Goal: Task Accomplishment & Management: Complete application form

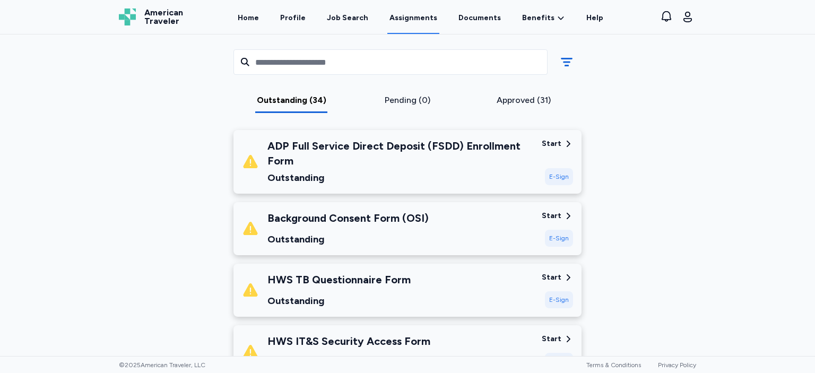
scroll to position [153, 0]
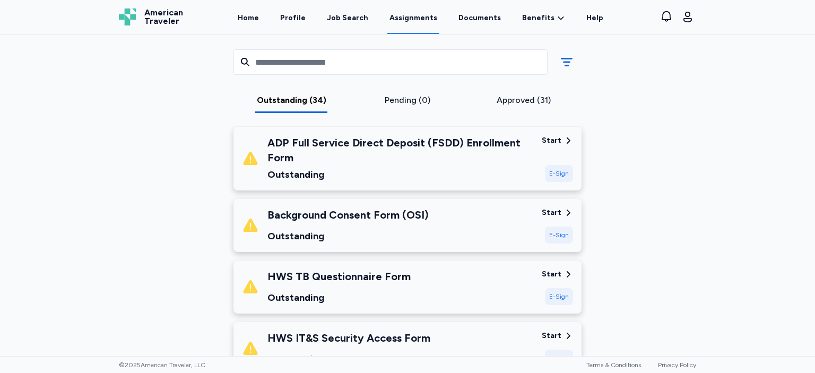
click at [557, 235] on div "E-Sign" at bounding box center [559, 235] width 28 height 17
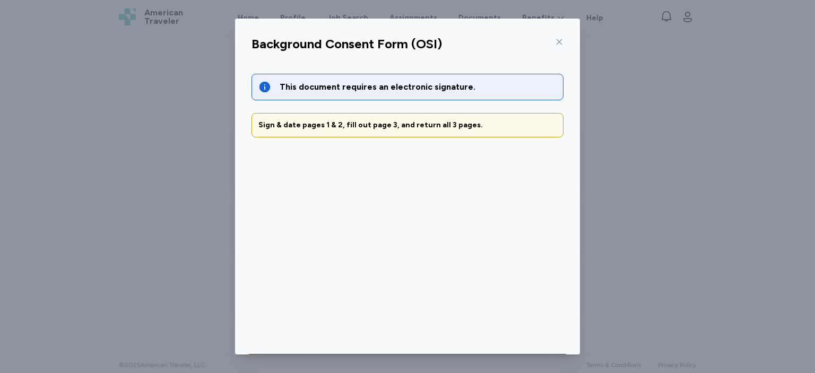
scroll to position [36, 0]
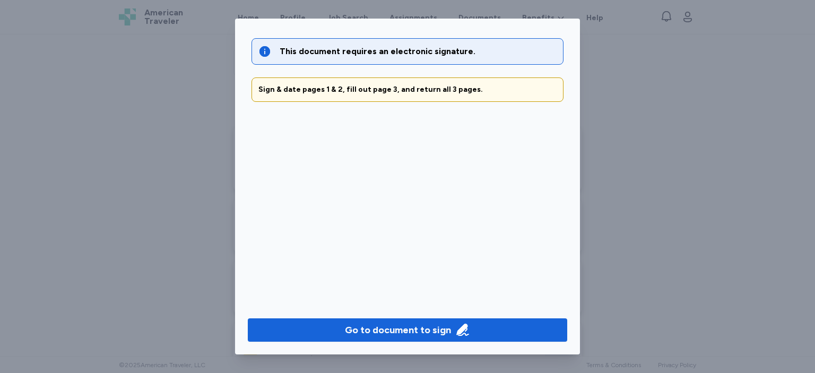
click at [477, 342] on div "Go to document to sign" at bounding box center [407, 330] width 345 height 49
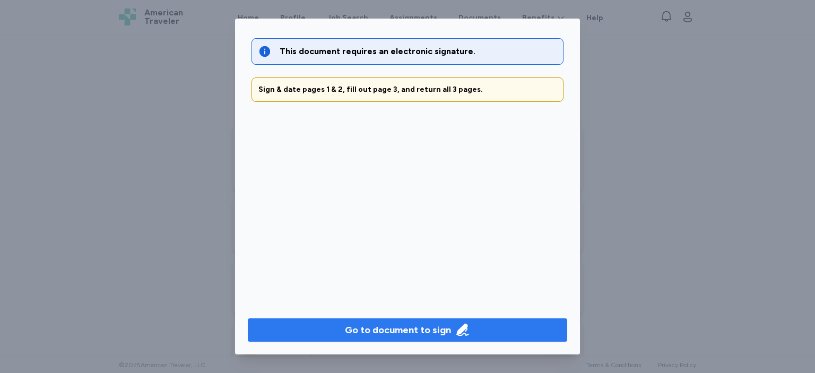
click at [477, 339] on button "Go to document to sign" at bounding box center [408, 329] width 320 height 23
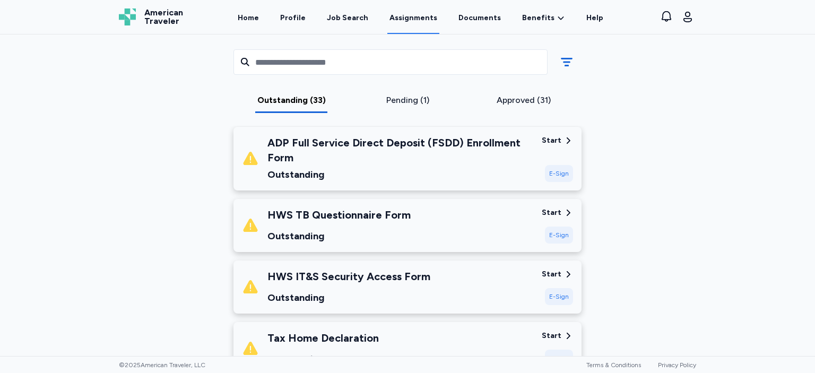
click at [565, 230] on div "E-Sign" at bounding box center [559, 235] width 28 height 17
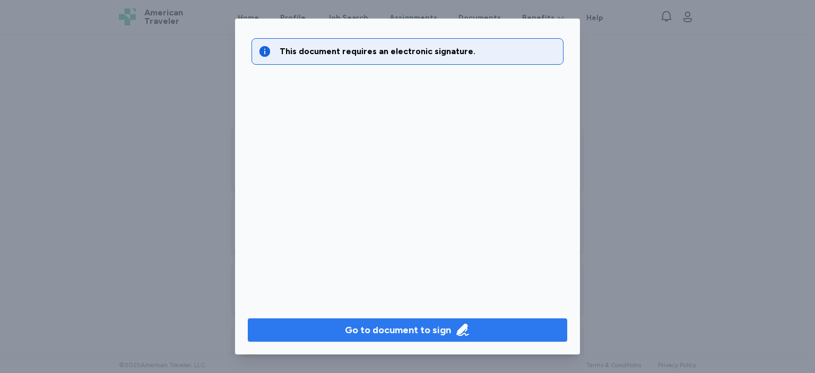
click at [490, 332] on span "Go to document to sign" at bounding box center [407, 330] width 303 height 15
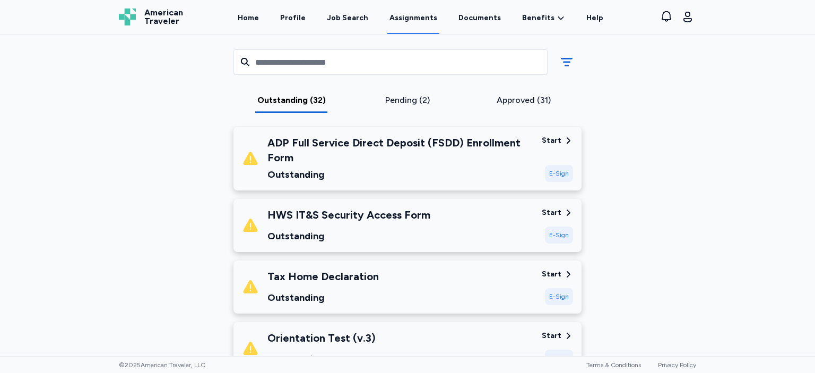
click at [555, 236] on div "E-Sign" at bounding box center [559, 235] width 28 height 17
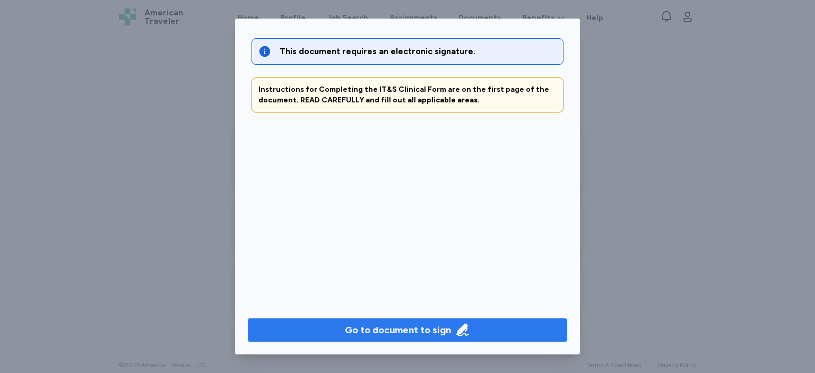
click at [499, 324] on span "Go to document to sign" at bounding box center [407, 330] width 303 height 15
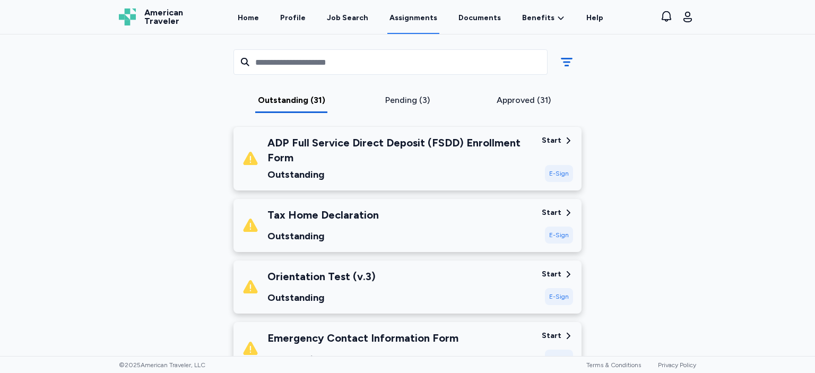
click at [559, 227] on div "E-Sign" at bounding box center [559, 235] width 28 height 17
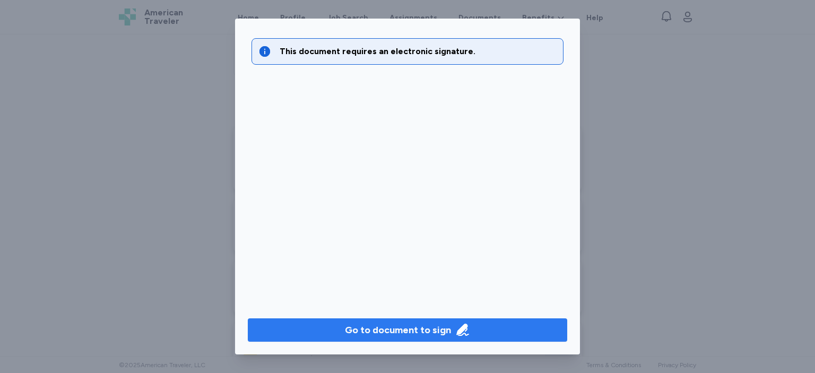
click at [493, 329] on span "Go to document to sign" at bounding box center [407, 330] width 303 height 15
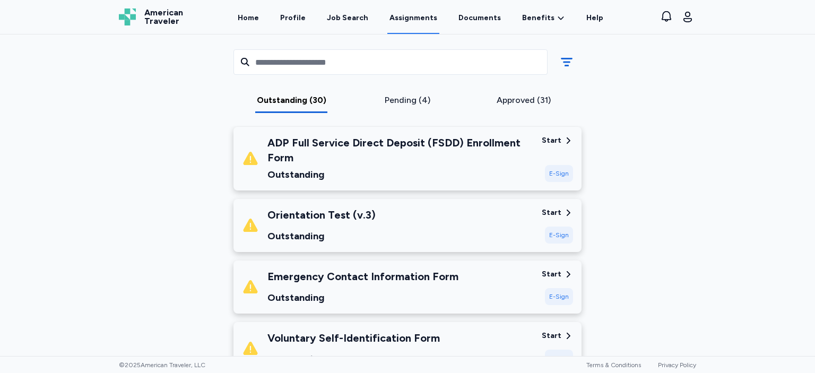
click at [555, 224] on div "Start E-Sign" at bounding box center [557, 226] width 31 height 36
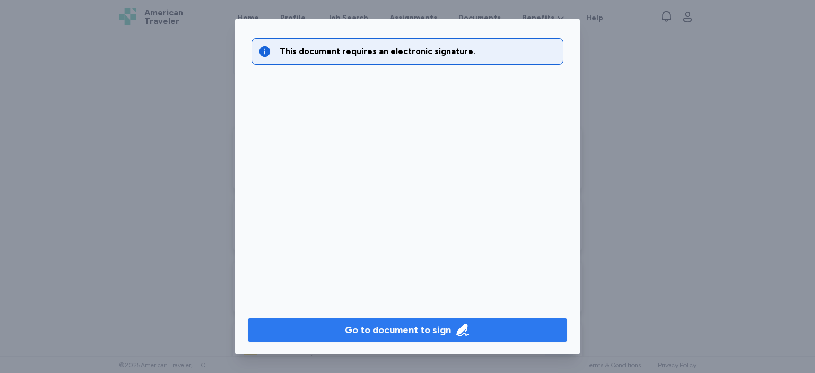
click at [510, 334] on span "Go to document to sign" at bounding box center [407, 330] width 303 height 15
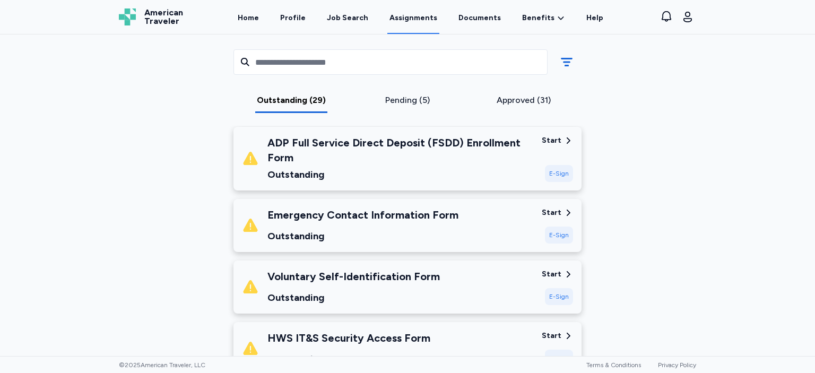
click at [566, 218] on div "Start" at bounding box center [557, 213] width 31 height 11
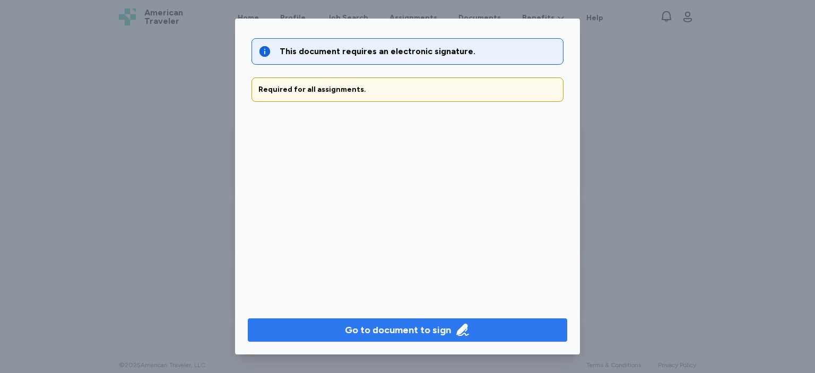
click at [507, 326] on span "Go to document to sign" at bounding box center [407, 330] width 303 height 15
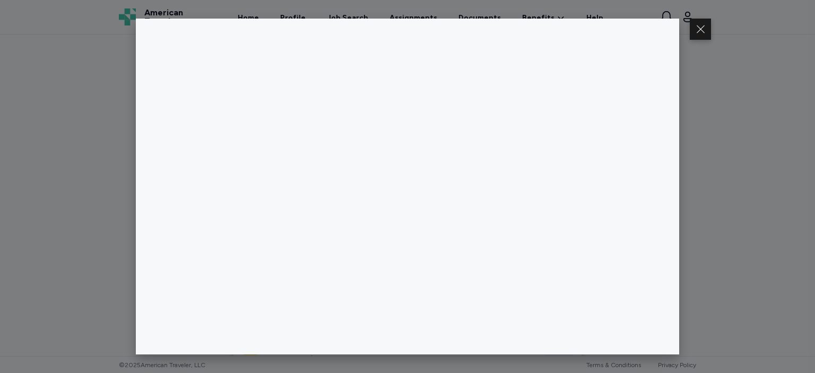
drag, startPoint x: 679, startPoint y: 137, endPoint x: 391, endPoint y: 182, distance: 291.6
click at [391, 182] on div at bounding box center [407, 186] width 815 height 373
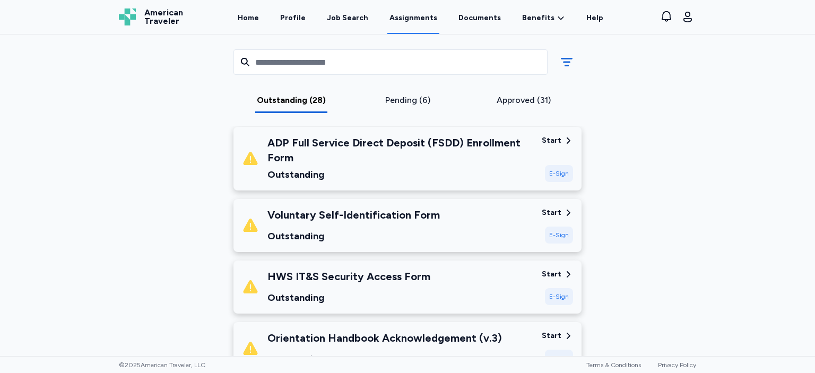
click at [558, 235] on div "E-Sign" at bounding box center [559, 235] width 28 height 17
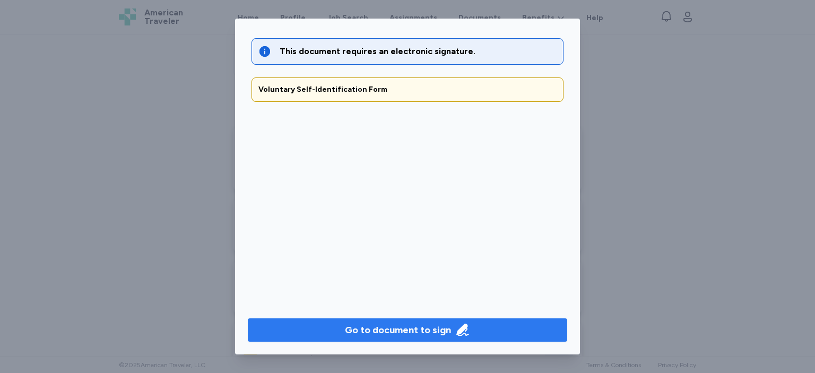
click at [464, 332] on icon "button" at bounding box center [462, 330] width 15 height 15
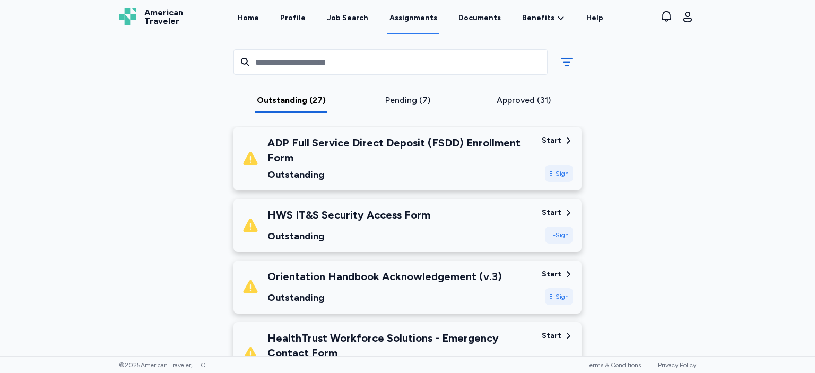
click at [552, 230] on div "E-Sign" at bounding box center [559, 235] width 28 height 17
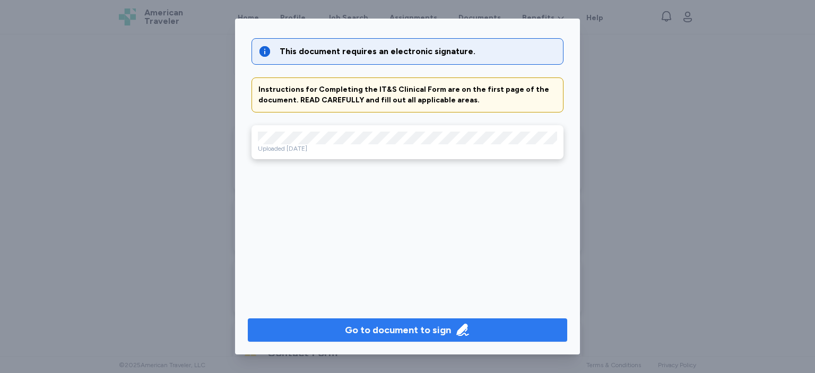
click at [499, 337] on span "Go to document to sign" at bounding box center [407, 330] width 303 height 15
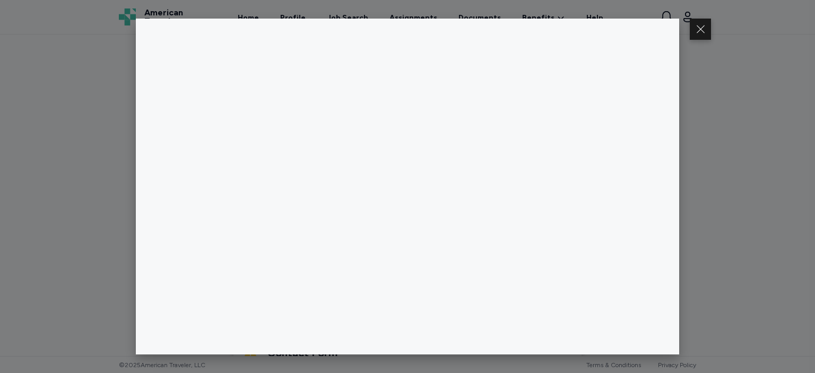
click at [708, 178] on div at bounding box center [407, 186] width 815 height 373
click at [702, 25] on button at bounding box center [700, 29] width 21 height 21
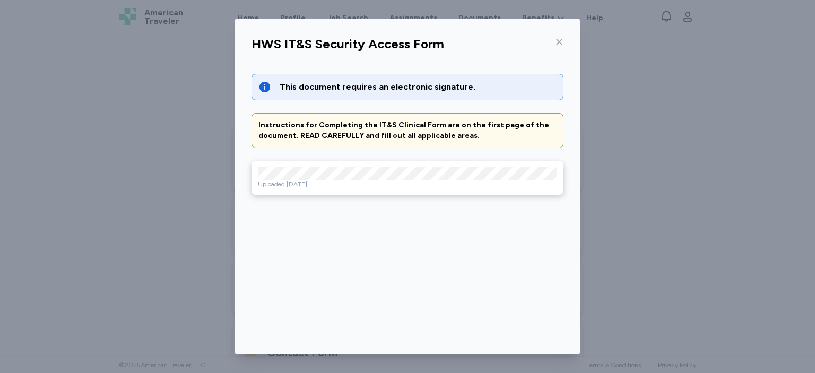
click at [476, 190] on div "Uploaded [DATE]" at bounding box center [408, 178] width 312 height 34
click at [559, 44] on icon at bounding box center [559, 42] width 8 height 8
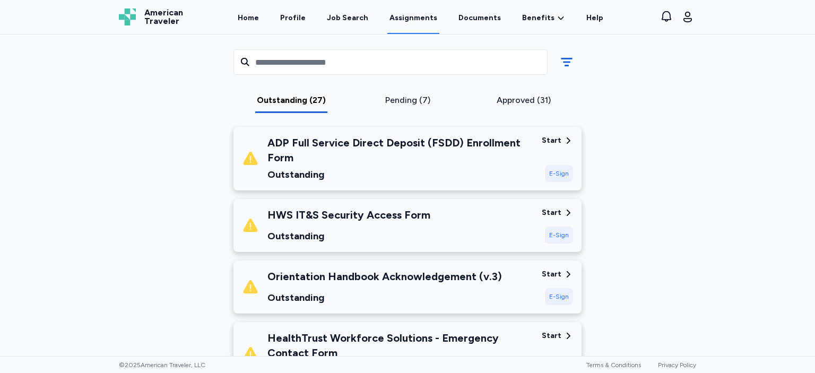
click at [562, 289] on div "E-Sign" at bounding box center [559, 296] width 28 height 17
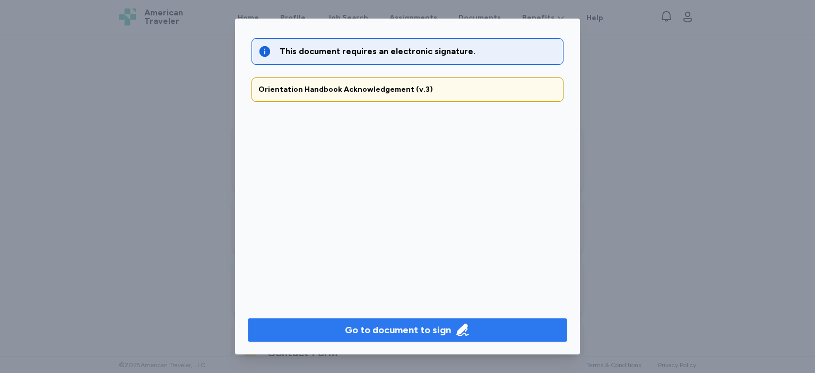
click at [476, 324] on span "Go to document to sign" at bounding box center [407, 330] width 303 height 15
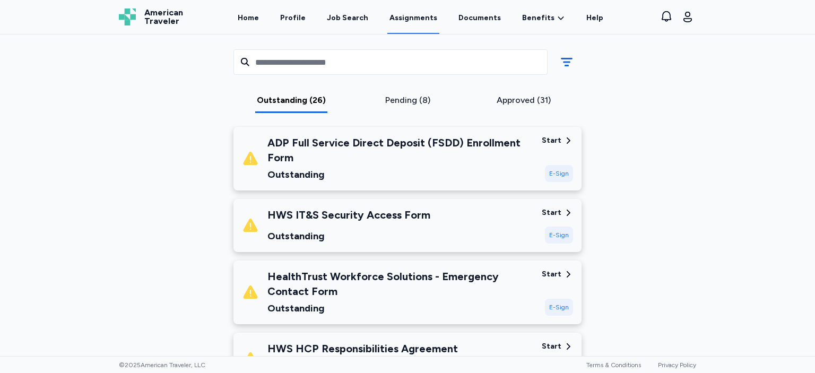
click at [542, 299] on div "HealthTrust Workforce Solutions - Emergency Contact Form Outstanding Start E-Si…" at bounding box center [408, 293] width 348 height 64
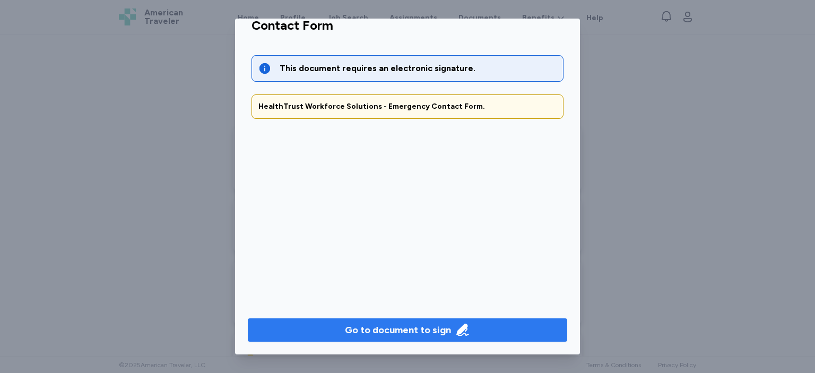
click at [495, 329] on span "Go to document to sign" at bounding box center [407, 330] width 303 height 15
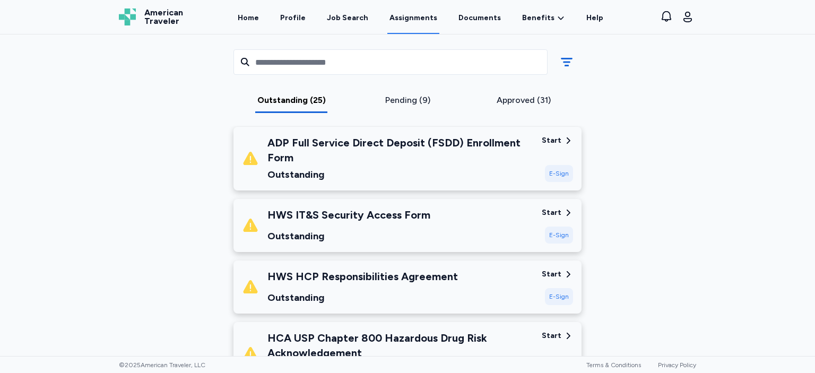
click at [552, 278] on div "Start" at bounding box center [552, 274] width 20 height 11
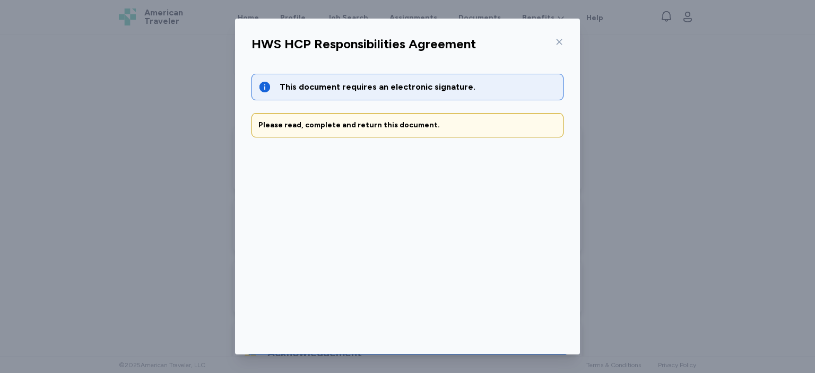
click at [582, 324] on div "HWS HCP Responsibilities Agreement This document requires an electronic signatu…" at bounding box center [407, 186] width 815 height 373
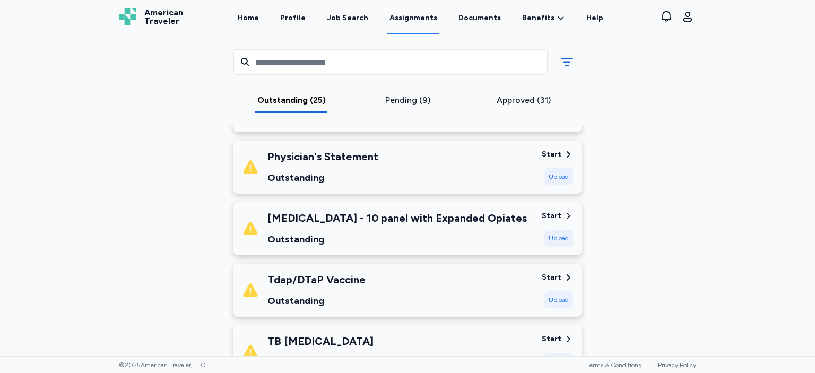
scroll to position [773, 0]
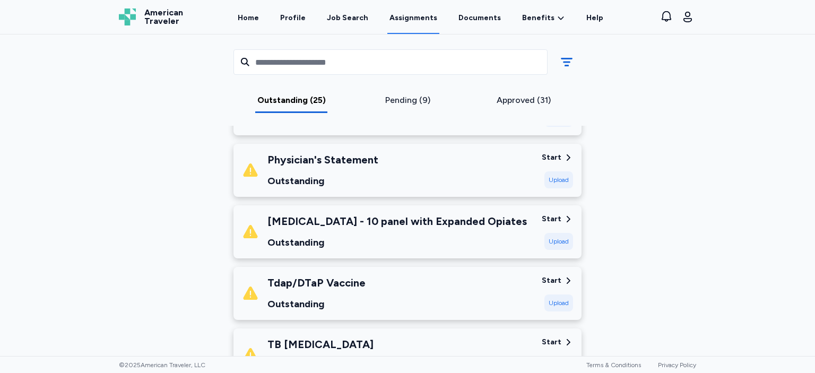
click at [549, 220] on div "Start" at bounding box center [552, 219] width 20 height 11
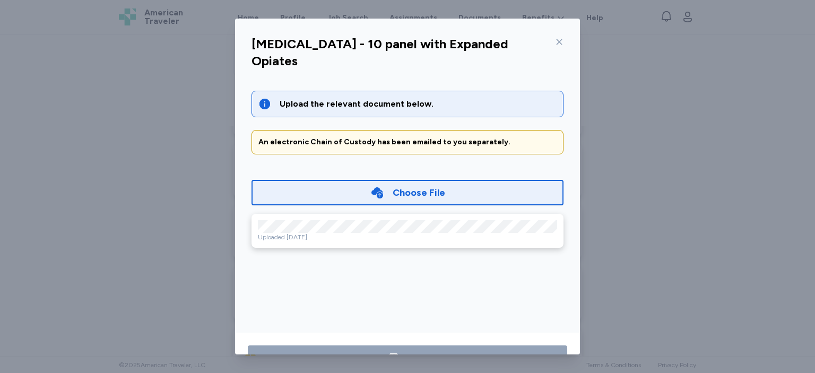
click at [443, 233] on div "Uploaded [DATE]" at bounding box center [407, 237] width 299 height 8
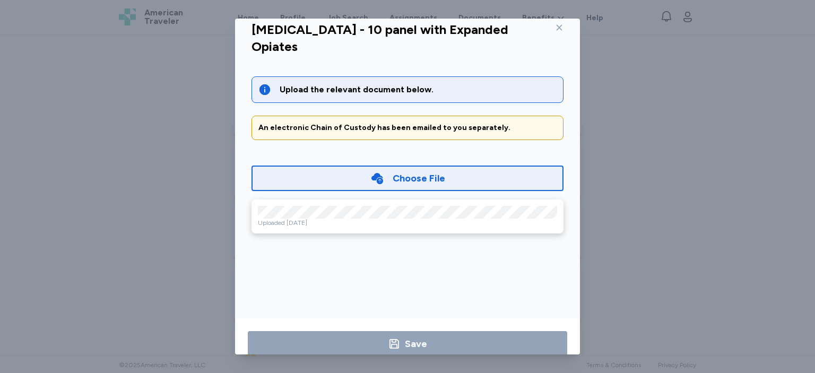
scroll to position [0, 0]
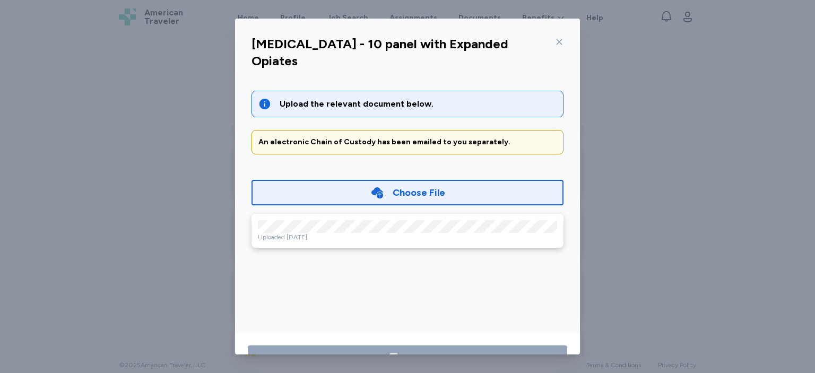
click at [555, 40] on icon at bounding box center [559, 42] width 8 height 8
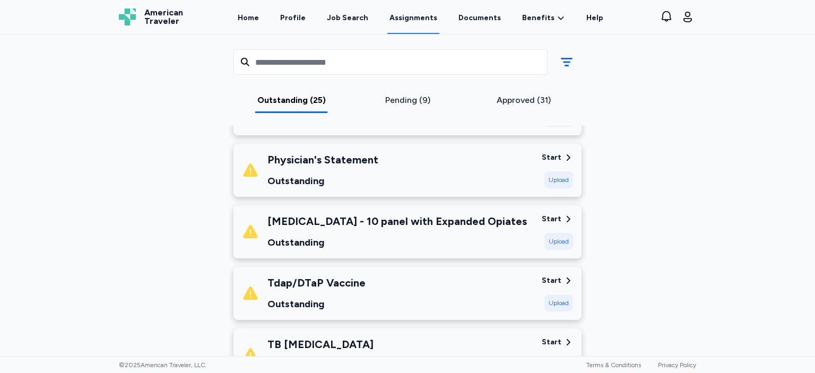
click at [478, 281] on div "Tdap/DTaP Vaccine Outstanding" at bounding box center [387, 293] width 291 height 36
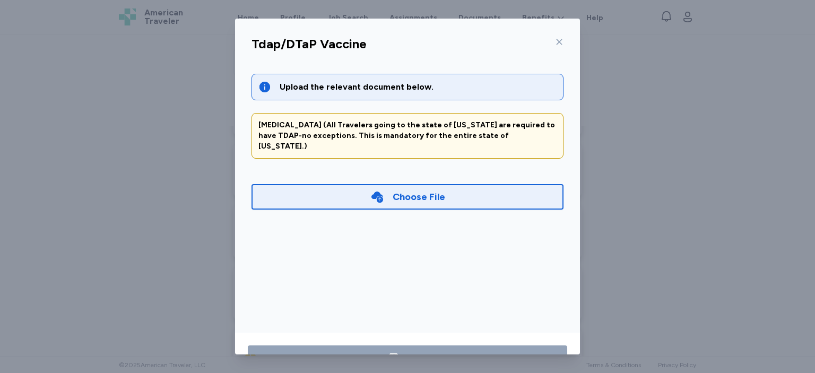
click at [436, 189] on div "Choose File" at bounding box center [419, 196] width 53 height 15
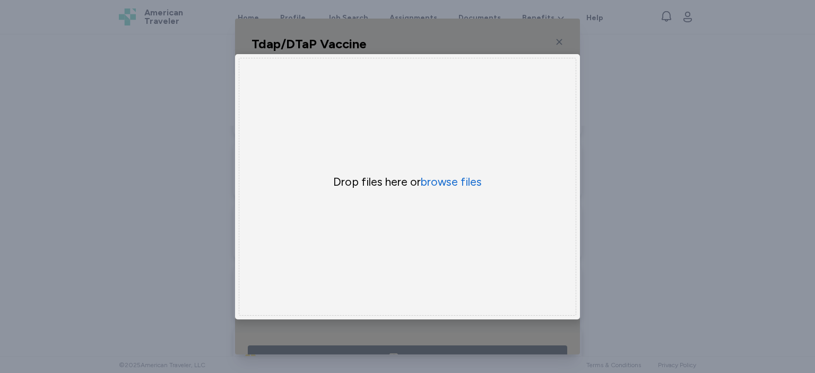
scroll to position [773, 0]
click at [436, 189] on button "browse files" at bounding box center [451, 181] width 61 height 15
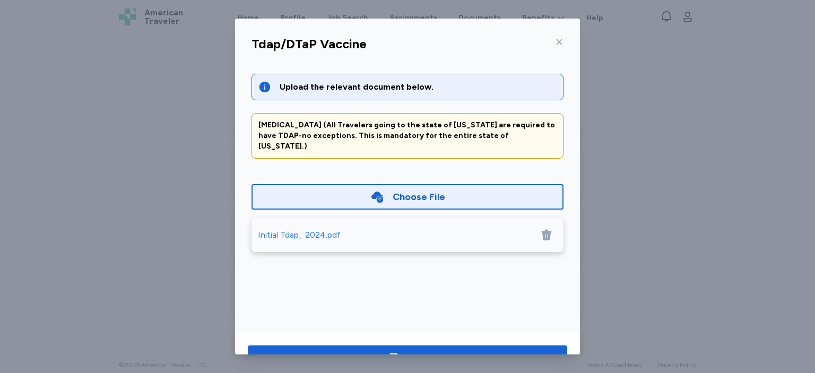
click at [495, 345] on div "Save" at bounding box center [407, 358] width 345 height 51
click at [494, 353] on span "Save" at bounding box center [407, 358] width 303 height 15
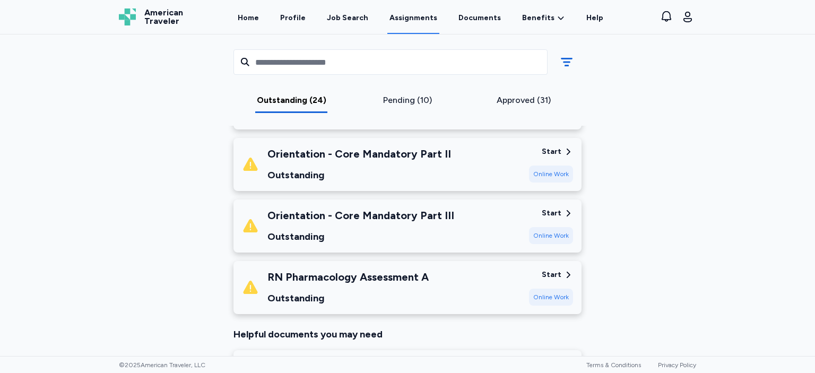
scroll to position [1430, 0]
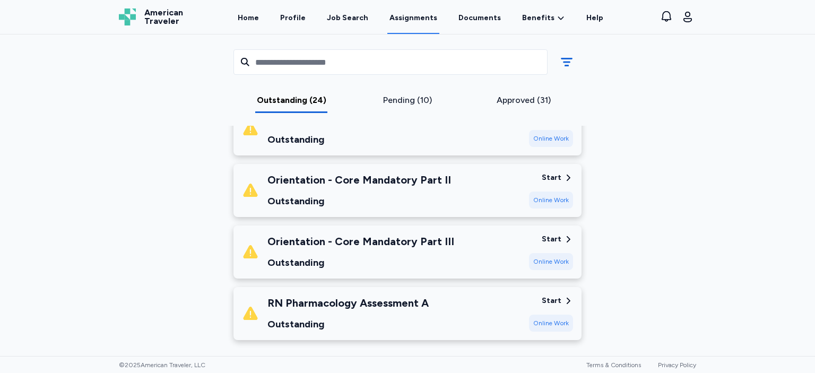
click at [514, 311] on div "RN Pharmacology Assessment A Outstanding" at bounding box center [381, 314] width 279 height 36
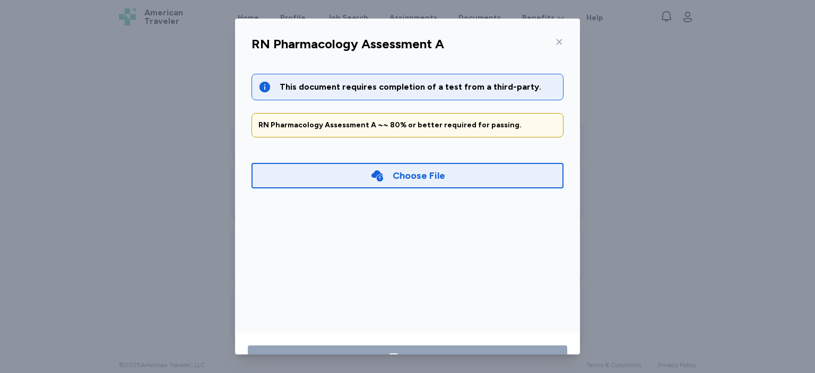
click at [563, 41] on icon at bounding box center [559, 42] width 8 height 8
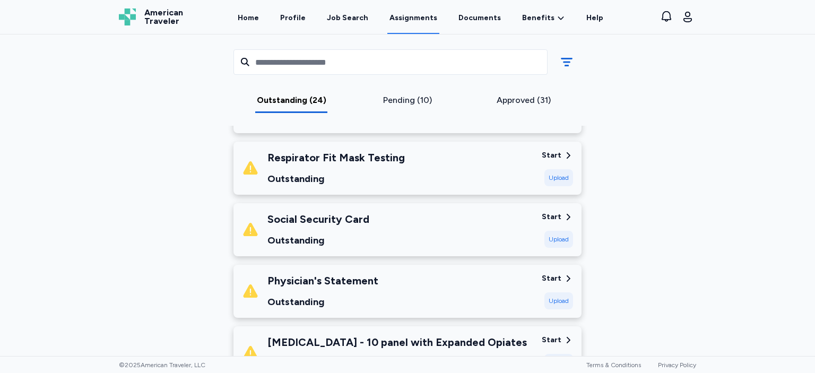
scroll to position [649, 0]
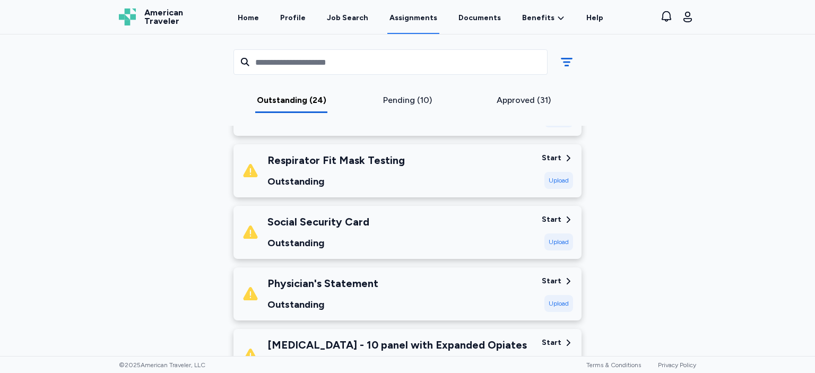
click at [533, 229] on div "Social Security Card Outstanding" at bounding box center [387, 232] width 291 height 36
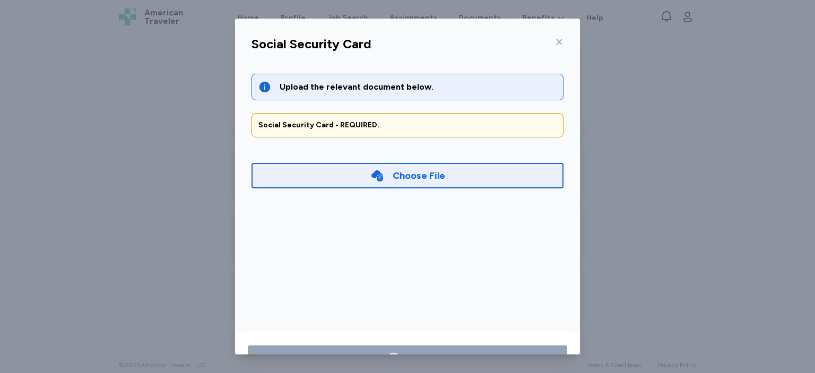
click at [562, 41] on icon at bounding box center [559, 42] width 8 height 8
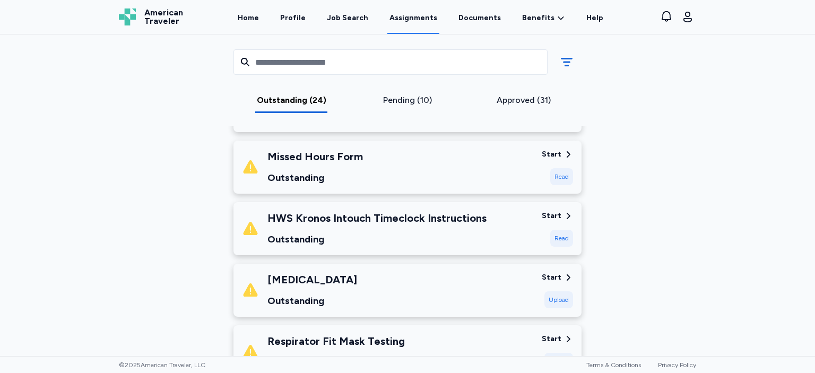
scroll to position [465, 0]
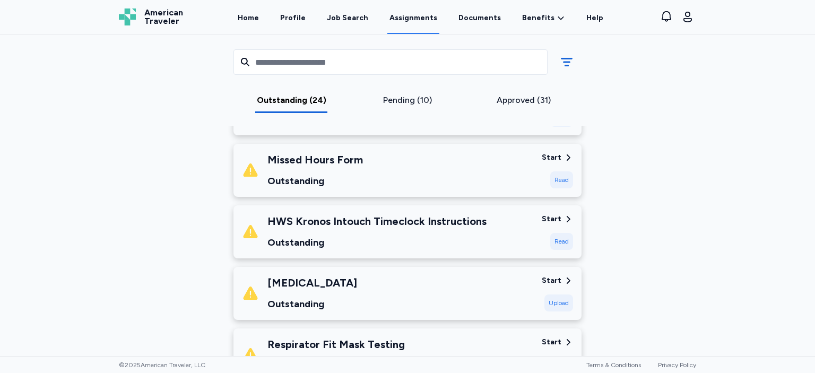
click at [523, 225] on div "HWS Kronos Intouch Timeclock Instructions Outstanding" at bounding box center [387, 232] width 291 height 36
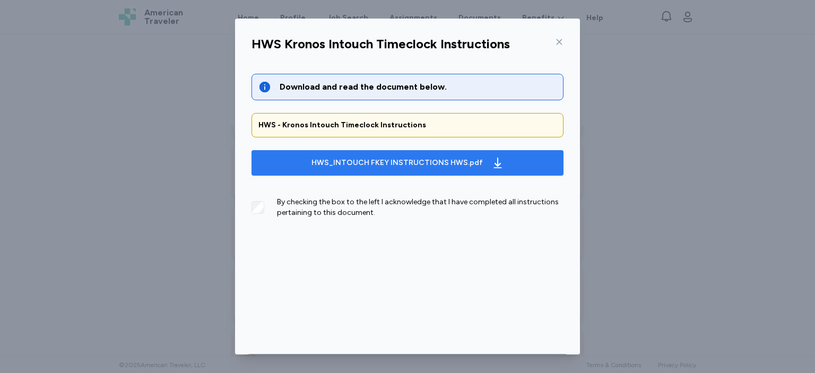
click at [466, 162] on div "HWS_INTOUCH FKEY INSTRUCTIONS HWS.pdf" at bounding box center [397, 163] width 171 height 11
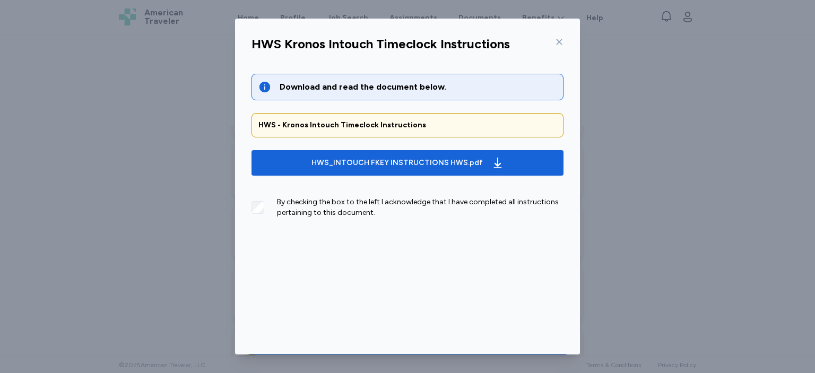
scroll to position [36, 0]
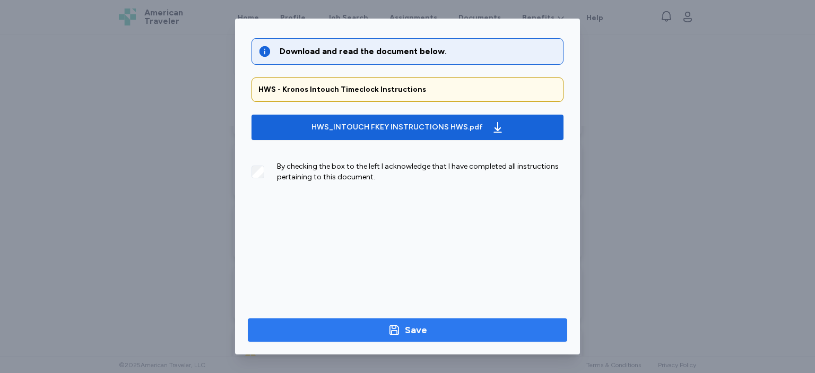
click at [503, 339] on button "Save" at bounding box center [408, 329] width 320 height 23
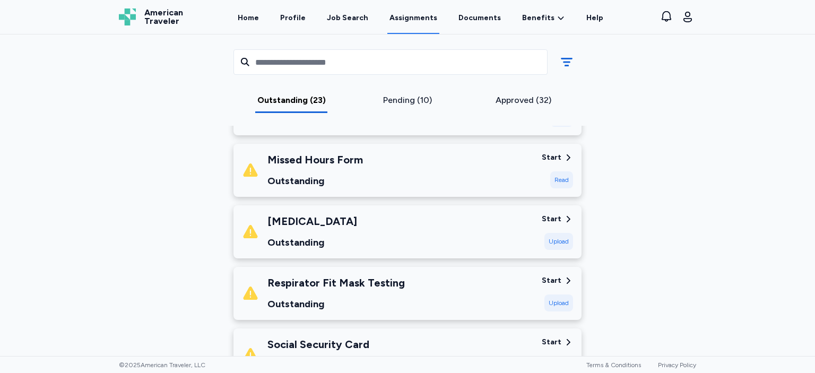
click at [564, 169] on div "Start Read" at bounding box center [557, 170] width 31 height 36
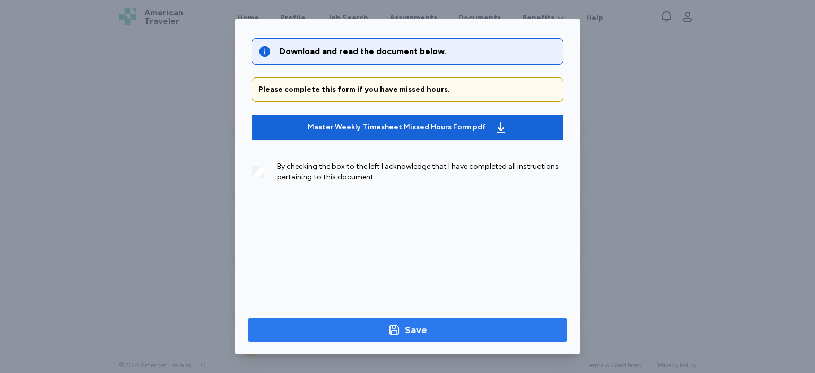
click at [485, 334] on span "Save" at bounding box center [407, 330] width 303 height 15
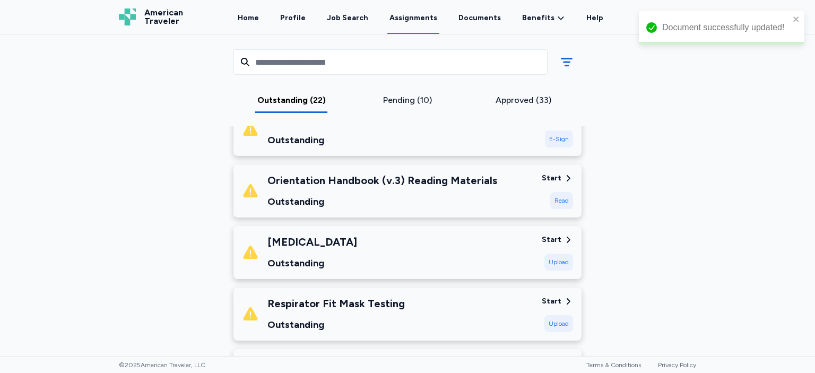
scroll to position [366, 0]
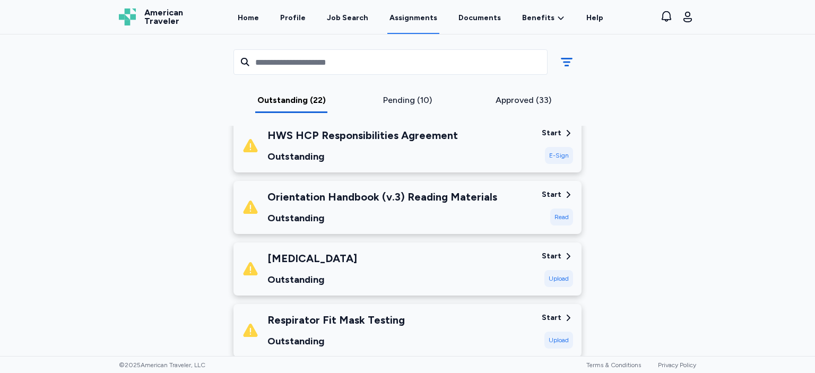
click at [523, 218] on div "Orientation Handbook (v.3) Reading Materials Outstanding" at bounding box center [387, 207] width 291 height 36
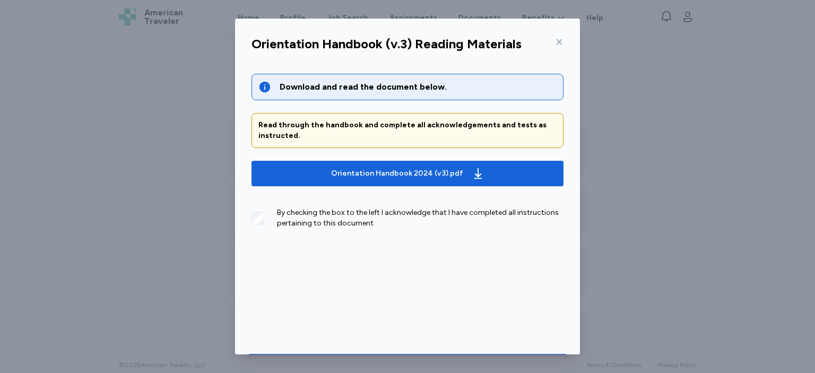
scroll to position [36, 0]
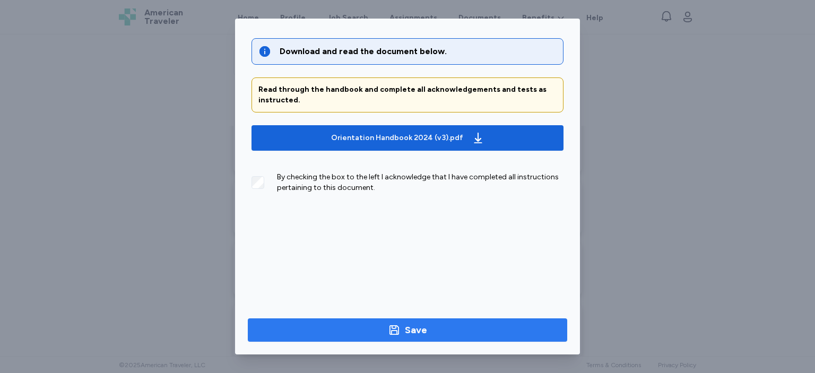
click at [465, 329] on span "Save" at bounding box center [407, 330] width 303 height 15
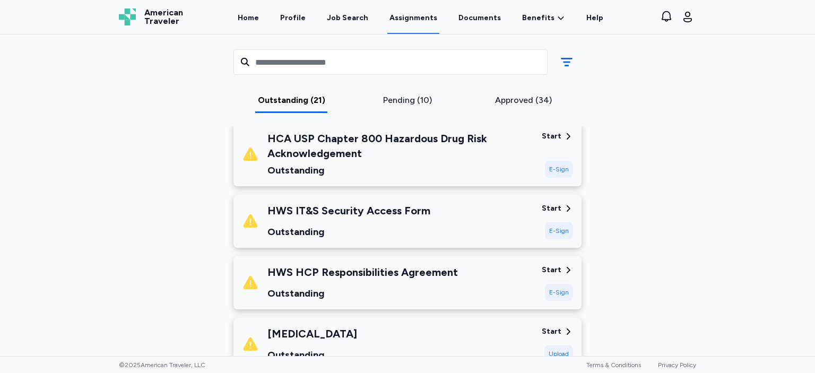
scroll to position [227, 0]
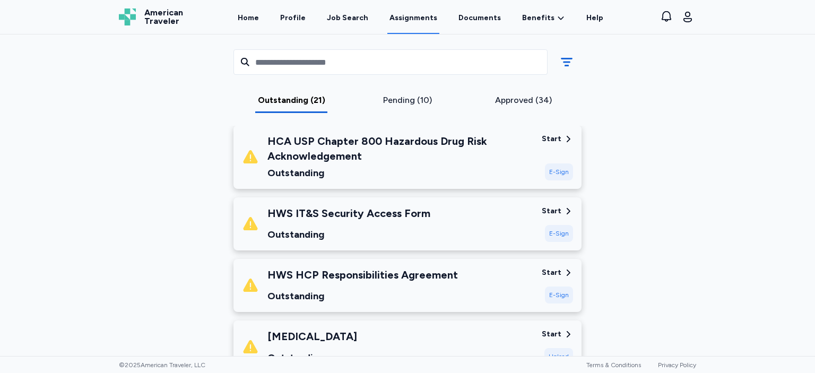
click at [521, 283] on div "HWS HCP Responsibilities Agreement Outstanding" at bounding box center [387, 286] width 291 height 36
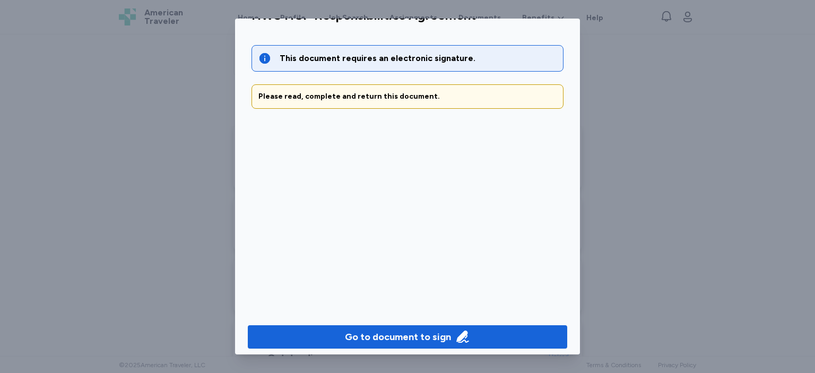
scroll to position [36, 0]
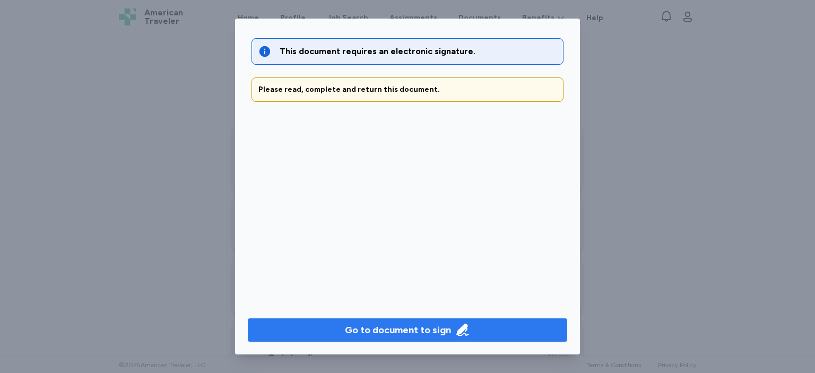
click at [460, 332] on icon "button" at bounding box center [462, 330] width 12 height 12
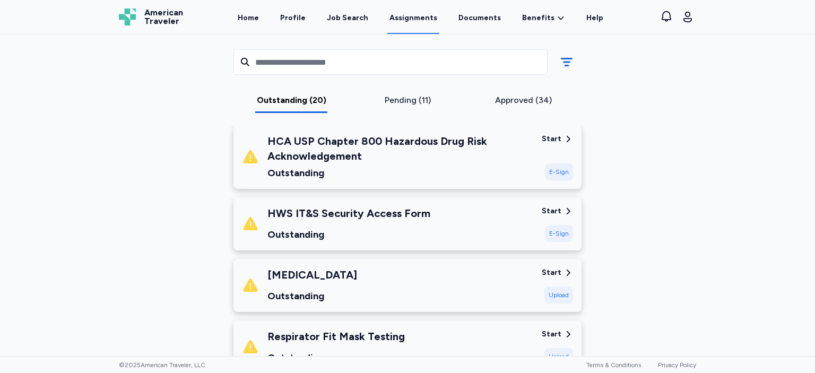
click at [540, 205] on div "HWS IT&S Security Access Form Outstanding Start E-Sign" at bounding box center [408, 223] width 348 height 53
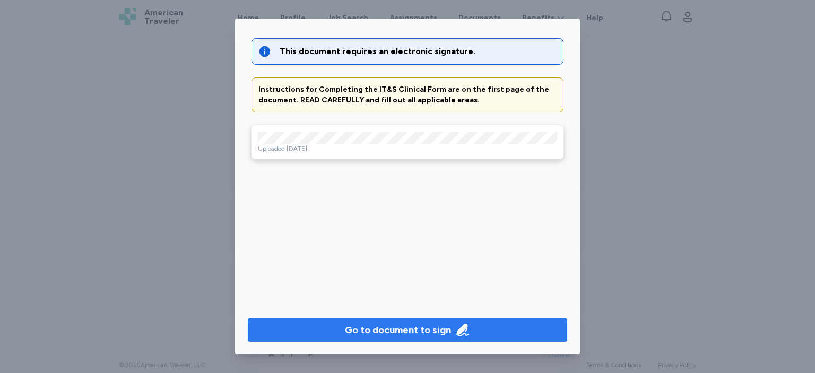
click at [481, 330] on span "Go to document to sign" at bounding box center [407, 330] width 303 height 15
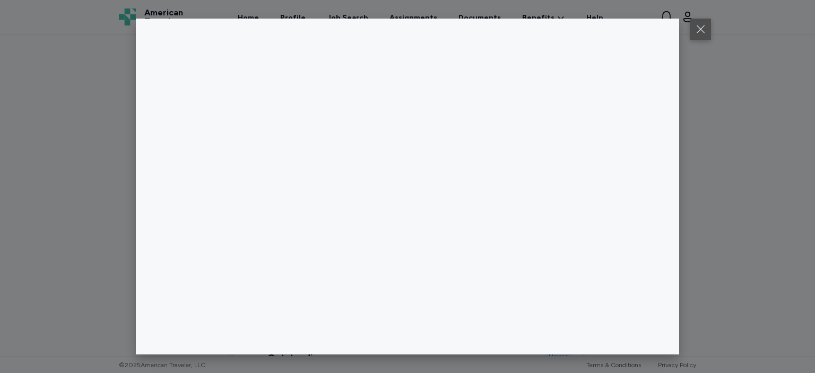
click at [697, 22] on button at bounding box center [700, 29] width 21 height 21
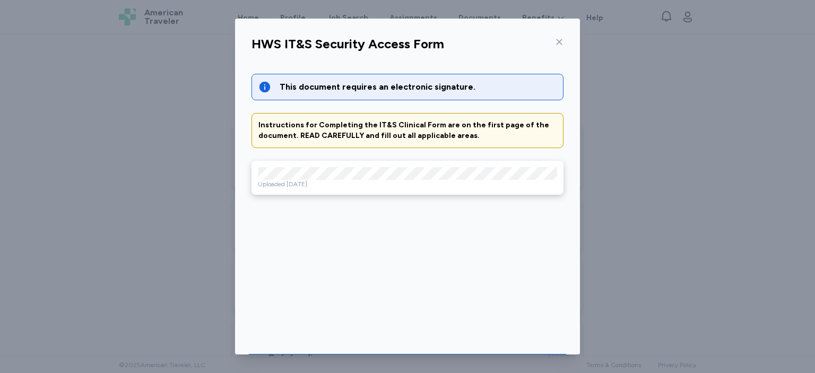
click at [561, 41] on icon at bounding box center [560, 42] width 6 height 6
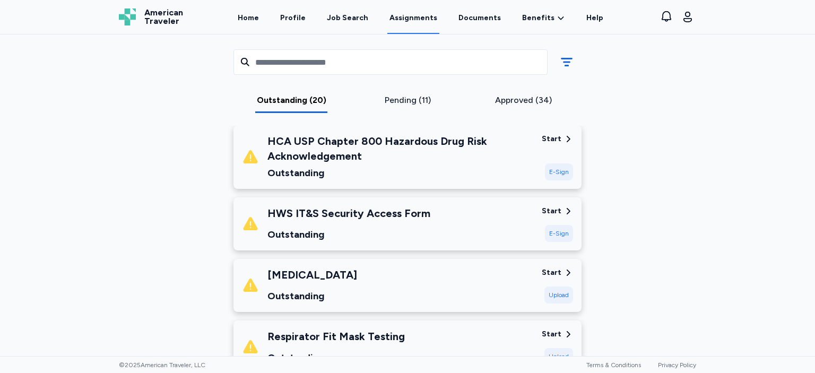
click at [537, 145] on div "HCA USP Chapter 800 Hazardous Drug Risk Acknowledgement Outstanding Start E-Sign" at bounding box center [408, 157] width 348 height 64
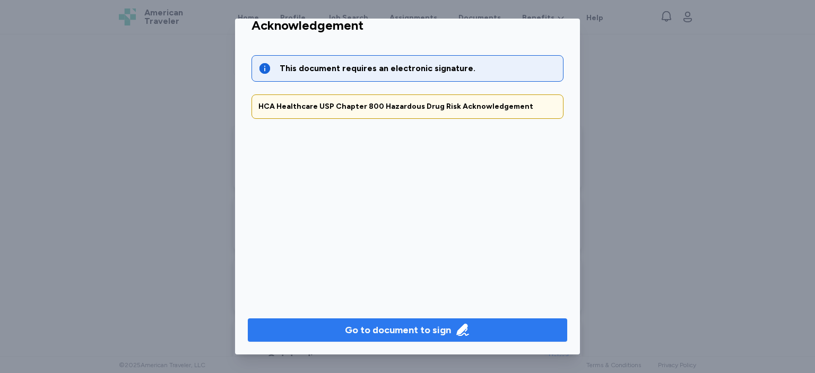
click at [458, 325] on icon "button" at bounding box center [462, 330] width 15 height 15
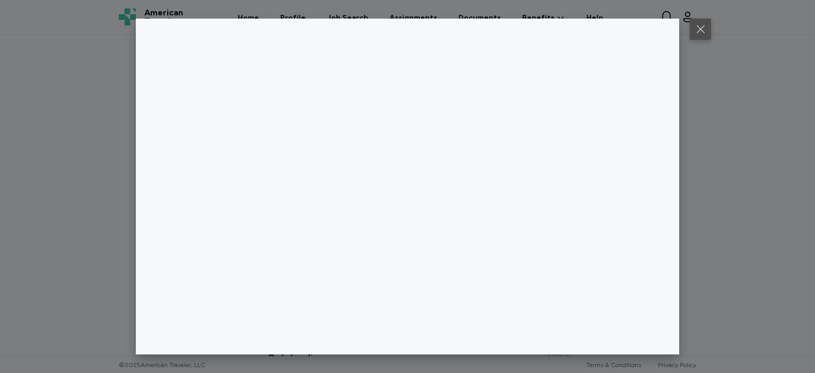
click at [701, 31] on button at bounding box center [700, 29] width 21 height 21
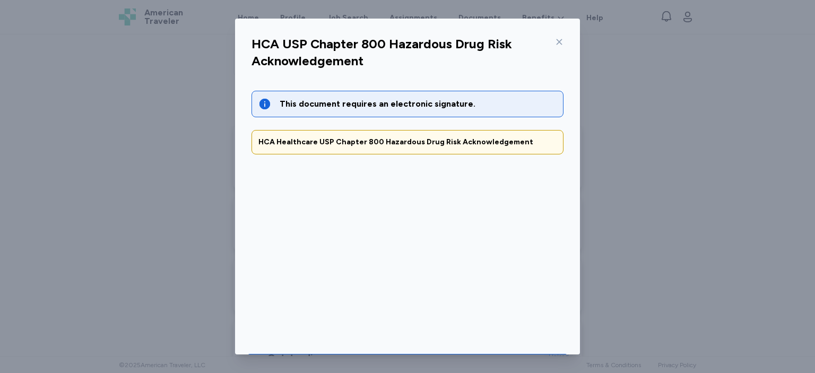
click at [573, 323] on div "HCA USP Chapter 800 Hazardous Drug Risk Acknowledgement This document requires …" at bounding box center [407, 210] width 345 height 359
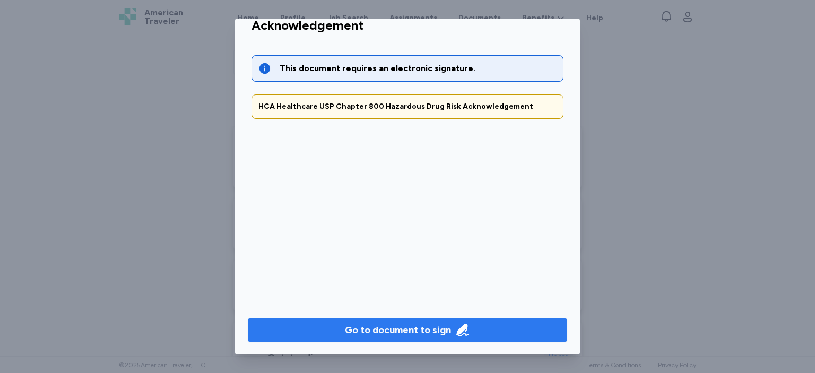
click at [486, 334] on span "Go to document to sign" at bounding box center [407, 330] width 303 height 15
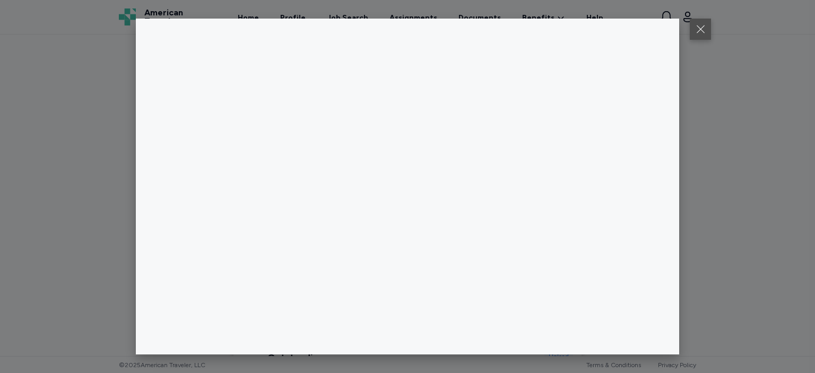
click at [695, 33] on button at bounding box center [700, 29] width 21 height 21
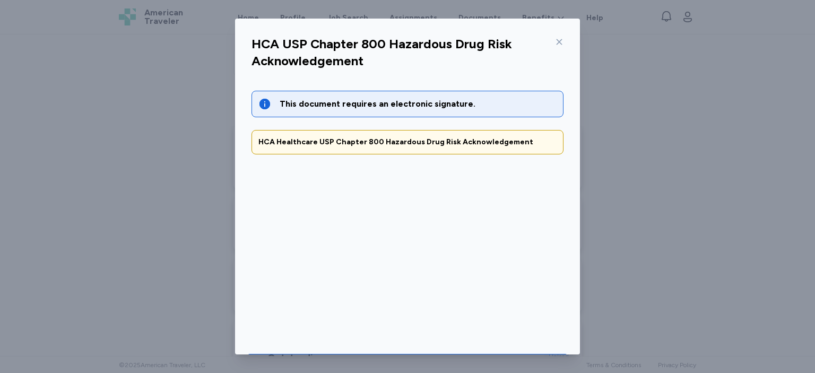
click at [561, 40] on icon at bounding box center [559, 42] width 8 height 8
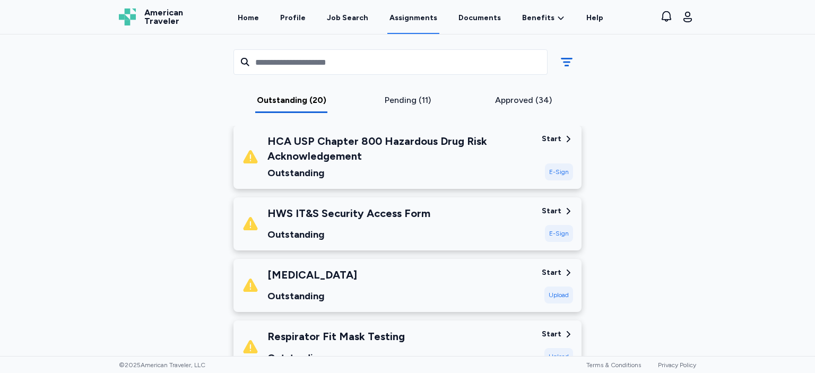
click at [525, 154] on div "HCA USP Chapter 800 Hazardous Drug Risk Acknowledgement" at bounding box center [401, 149] width 266 height 30
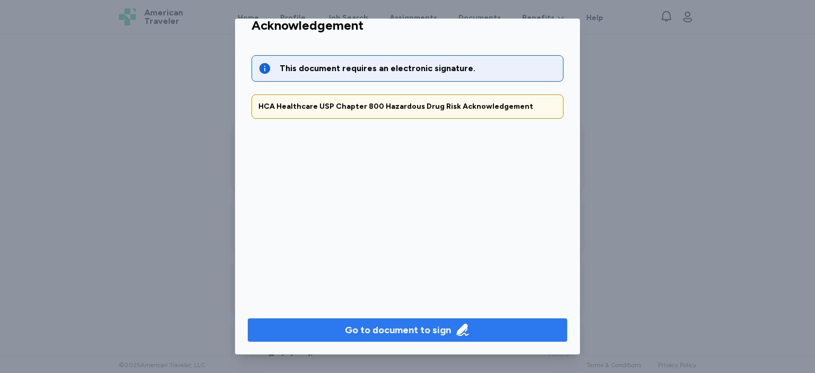
click at [494, 332] on span "Go to document to sign" at bounding box center [407, 330] width 303 height 15
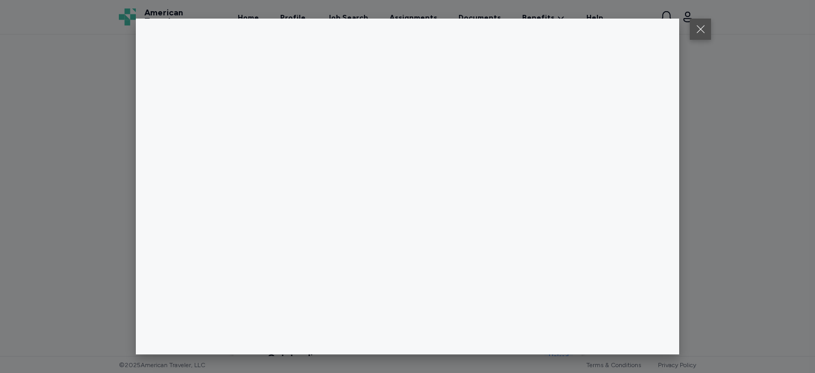
click at [697, 25] on button at bounding box center [700, 29] width 21 height 21
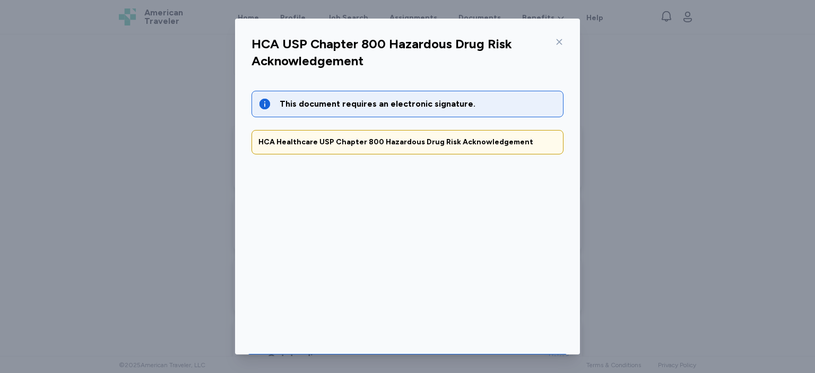
click at [559, 47] on div at bounding box center [557, 41] width 13 height 17
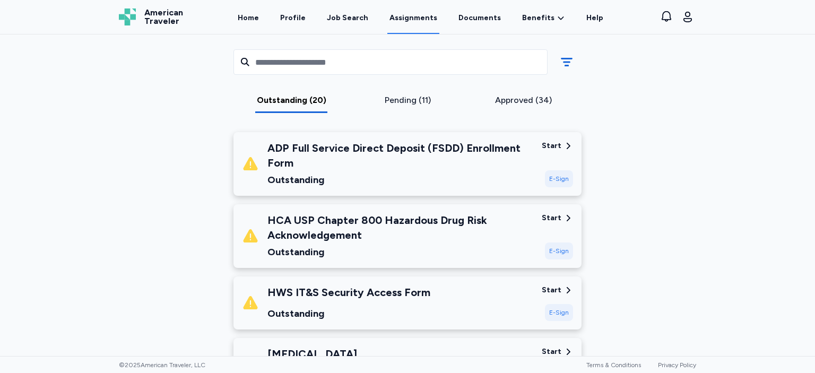
scroll to position [135, 0]
